Goal: Find specific fact: Find specific fact

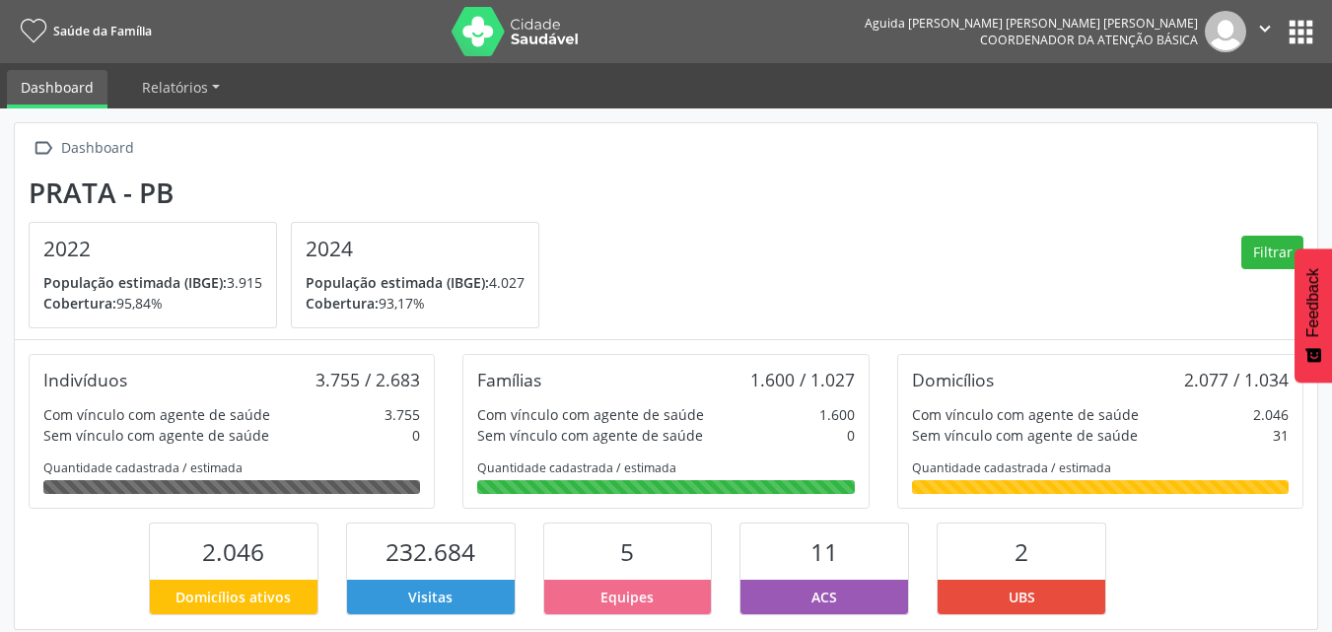
scroll to position [327, 435]
click at [1304, 31] on button "apps" at bounding box center [1300, 32] width 34 height 34
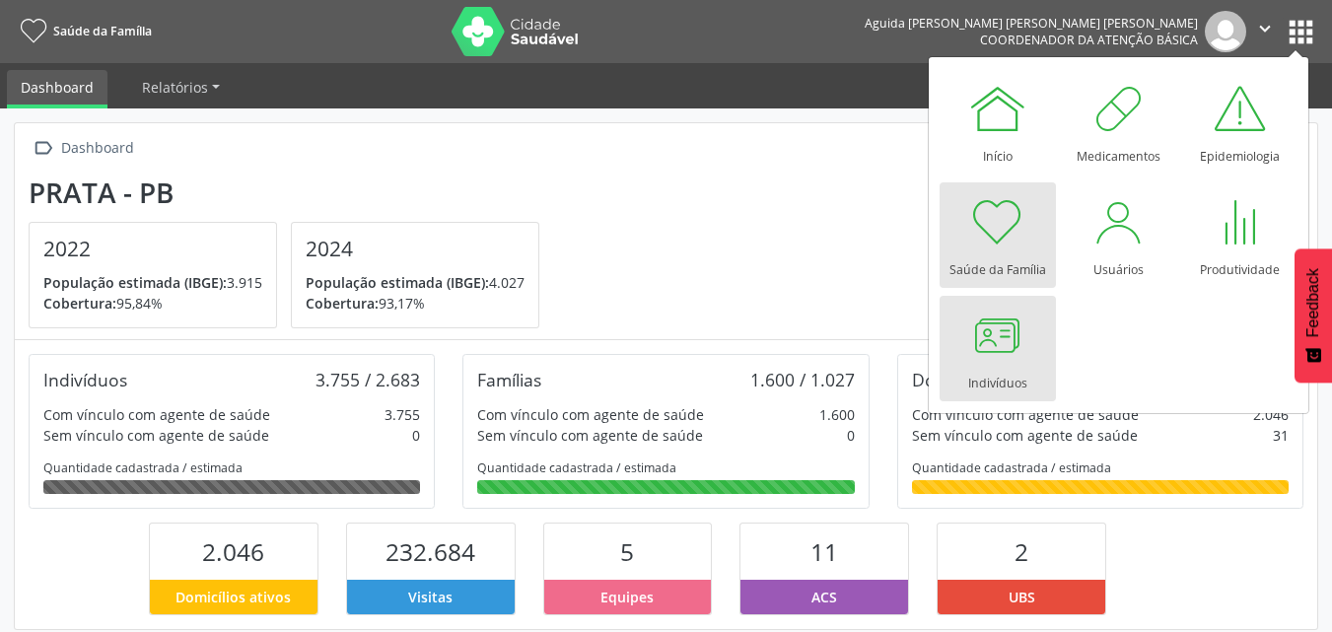
click at [1030, 343] on link "Indivíduos" at bounding box center [997, 348] width 116 height 105
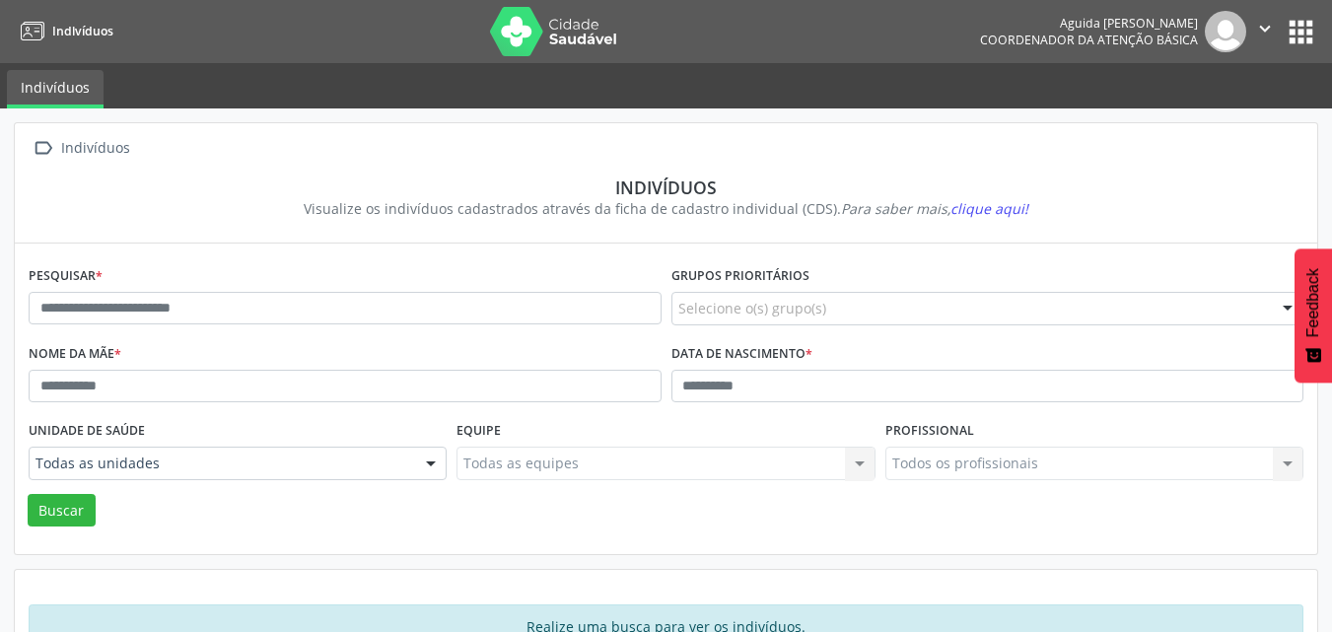
click at [1314, 40] on button "apps" at bounding box center [1300, 32] width 34 height 34
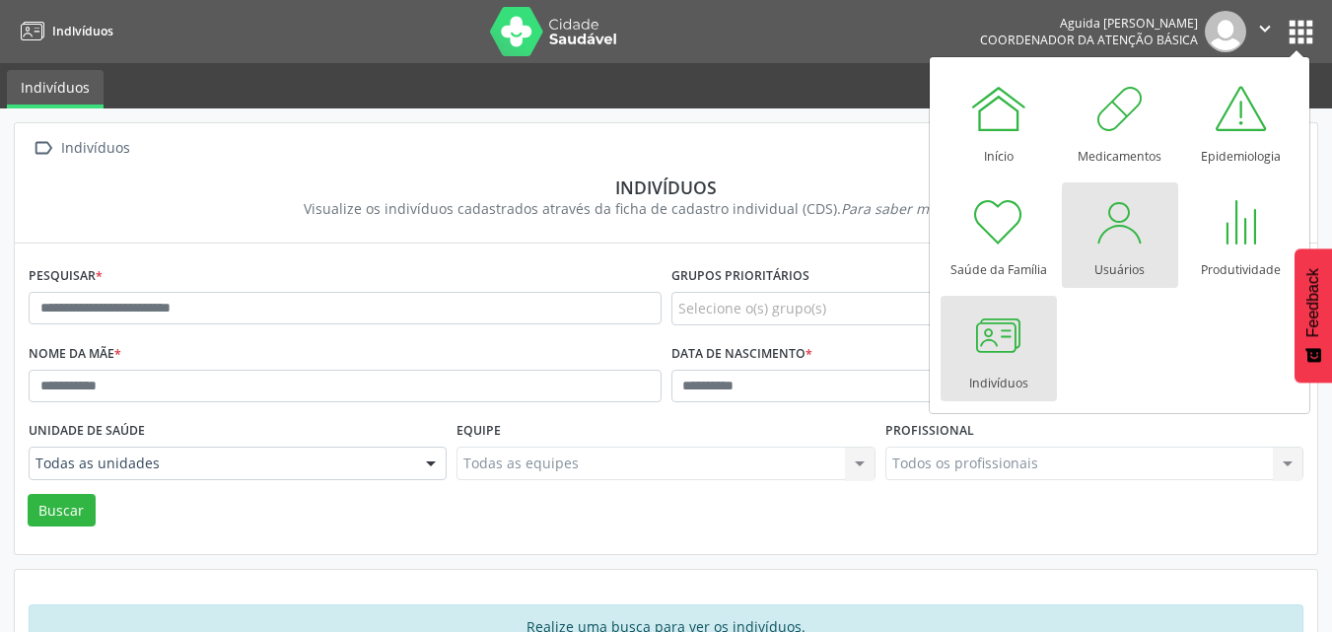
click at [1144, 265] on link "Usuários" at bounding box center [1119, 234] width 116 height 105
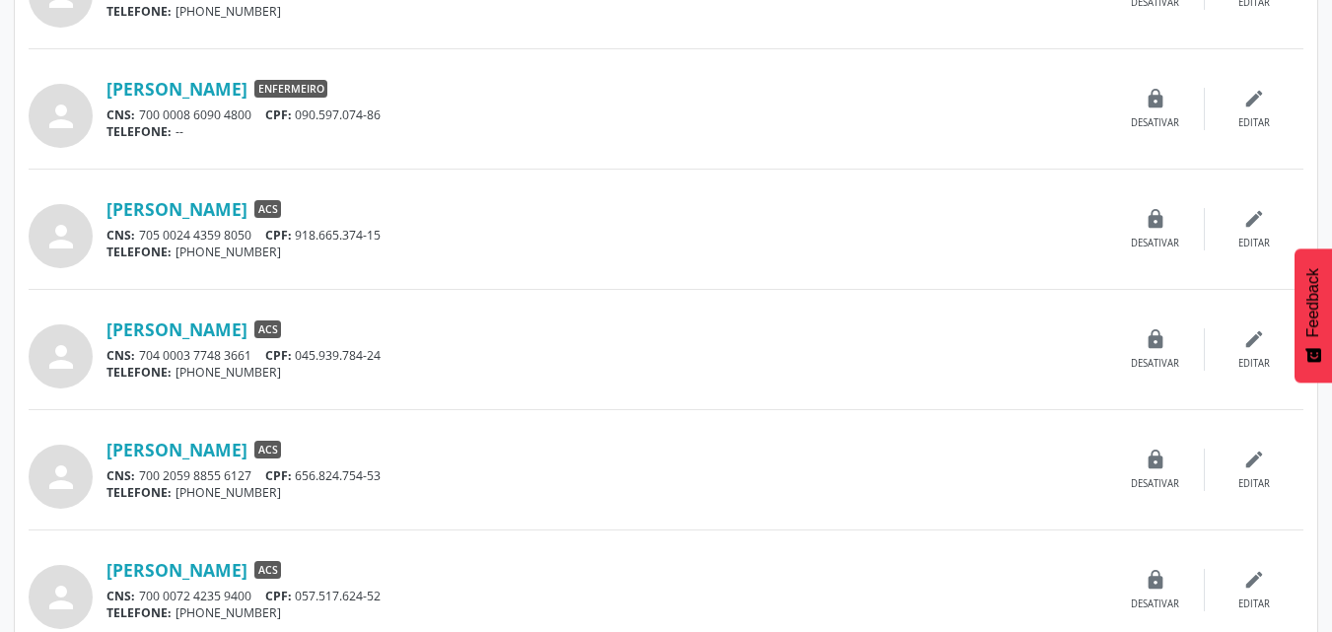
scroll to position [1676, 0]
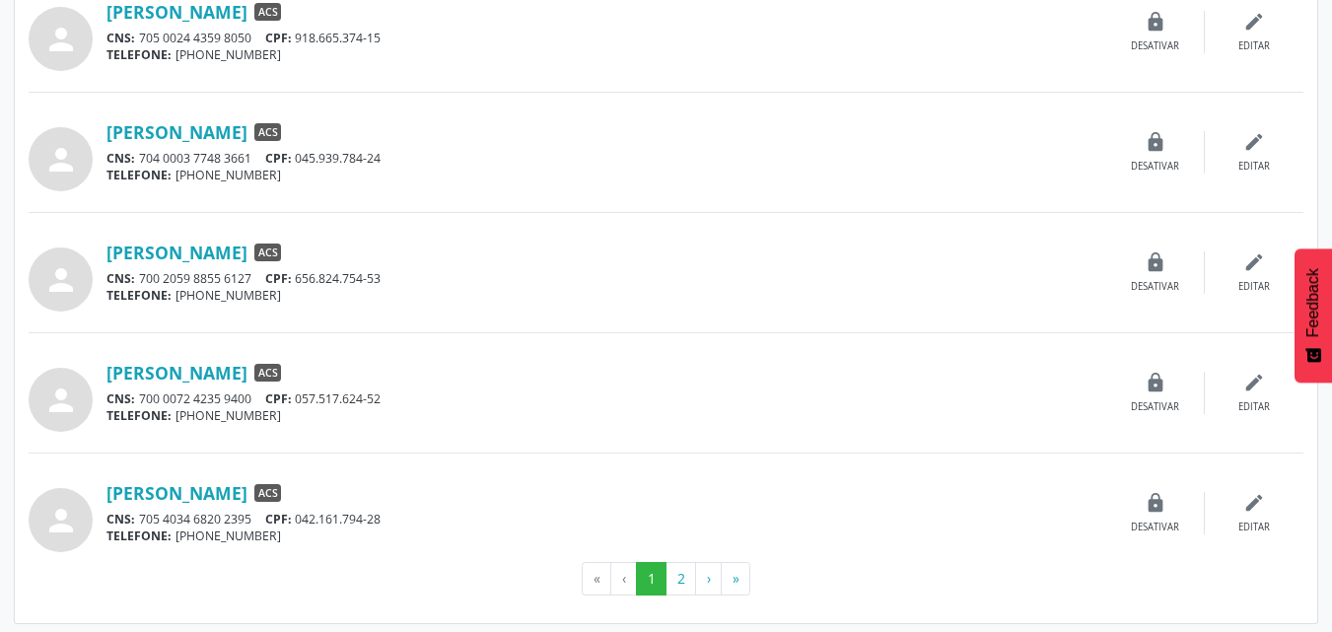
drag, startPoint x: 386, startPoint y: 521, endPoint x: 301, endPoint y: 521, distance: 85.7
click at [301, 521] on div "CNS: 705 4034 6820 2395 CPF: 042.161.794-28" at bounding box center [605, 519] width 999 height 17
copy div "042.161.794-28"
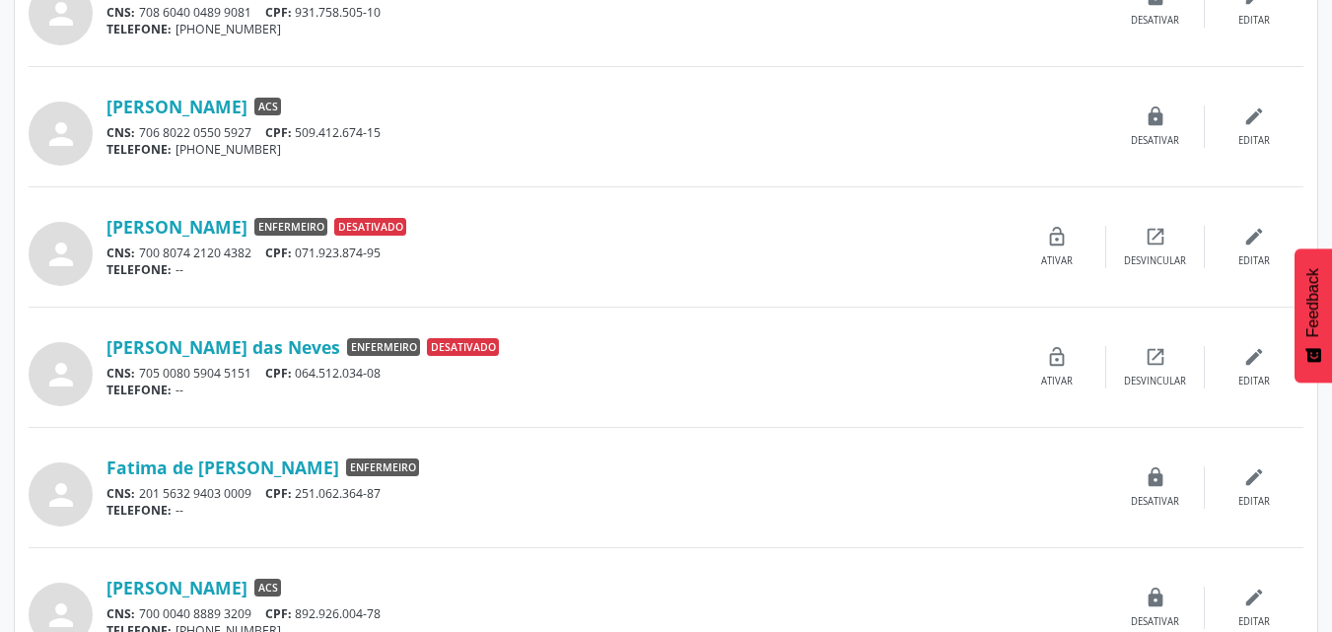
scroll to position [302, 0]
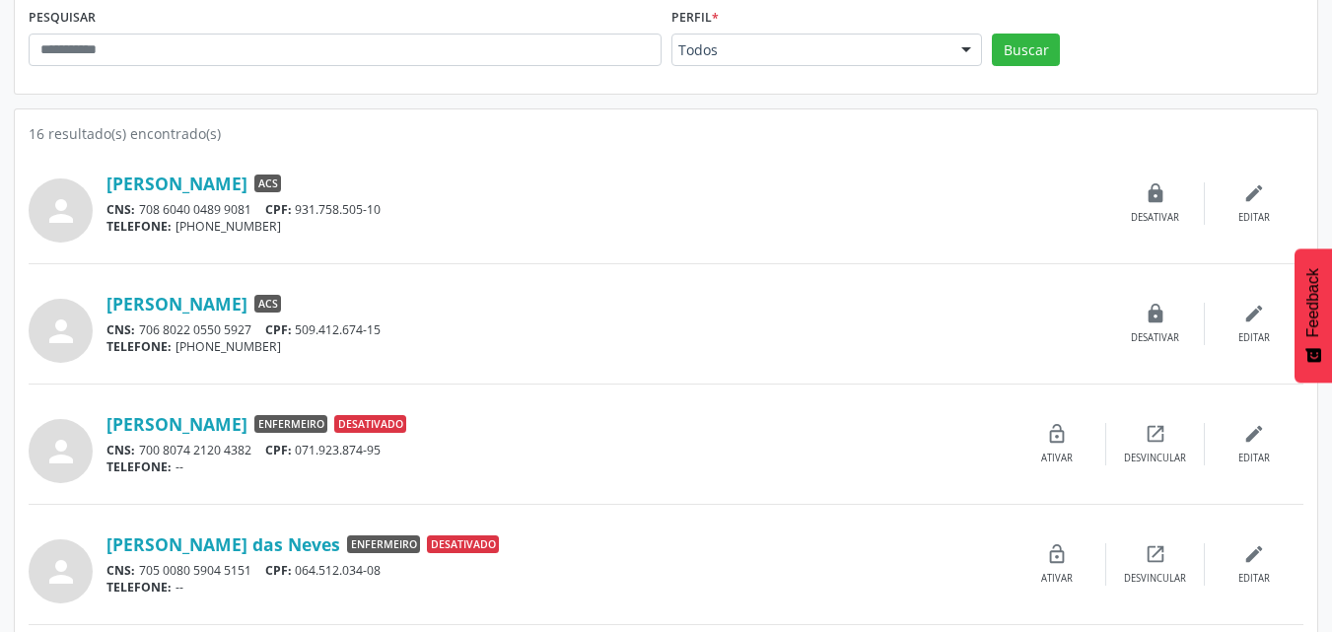
drag, startPoint x: 396, startPoint y: 330, endPoint x: 303, endPoint y: 332, distance: 93.7
click at [303, 332] on div "CNS: 706 8022 0550 5927 CPF: 509.412.674-15" at bounding box center [605, 329] width 999 height 17
copy div "509.412.674-15"
